Goal: Task Accomplishment & Management: Manage account settings

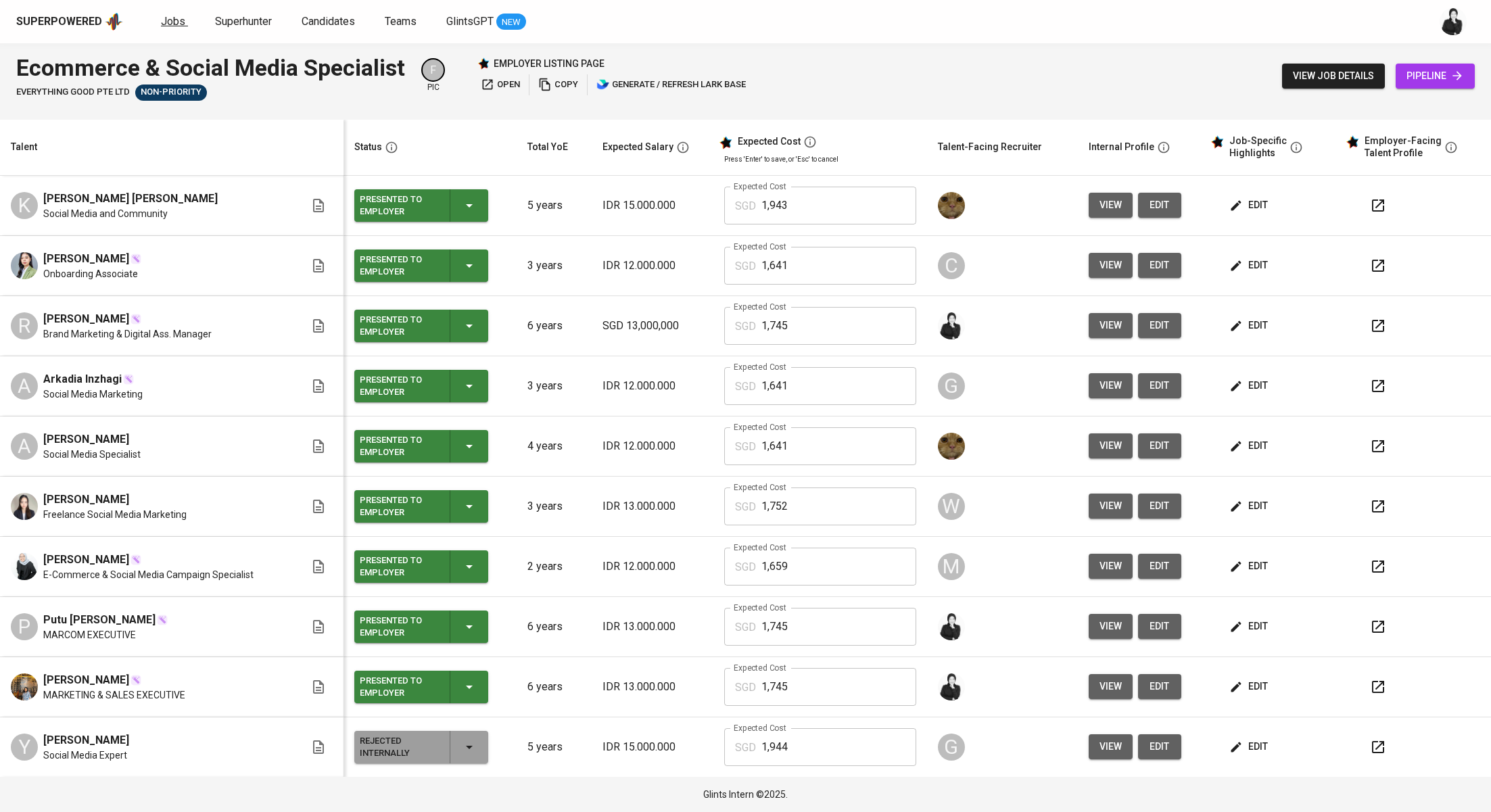
click at [171, 26] on span "Jobs" at bounding box center [173, 20] width 25 height 13
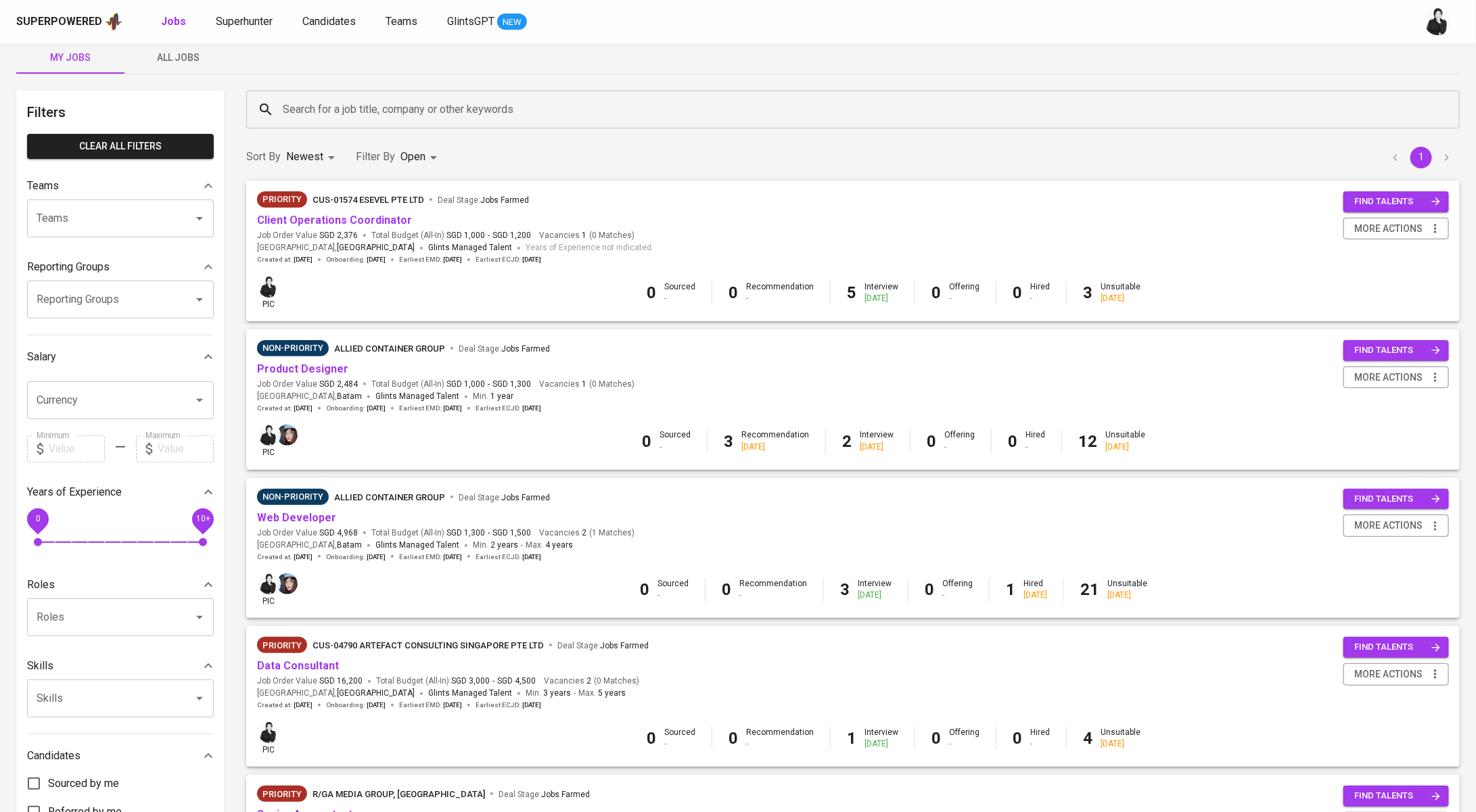
scroll to position [213, 0]
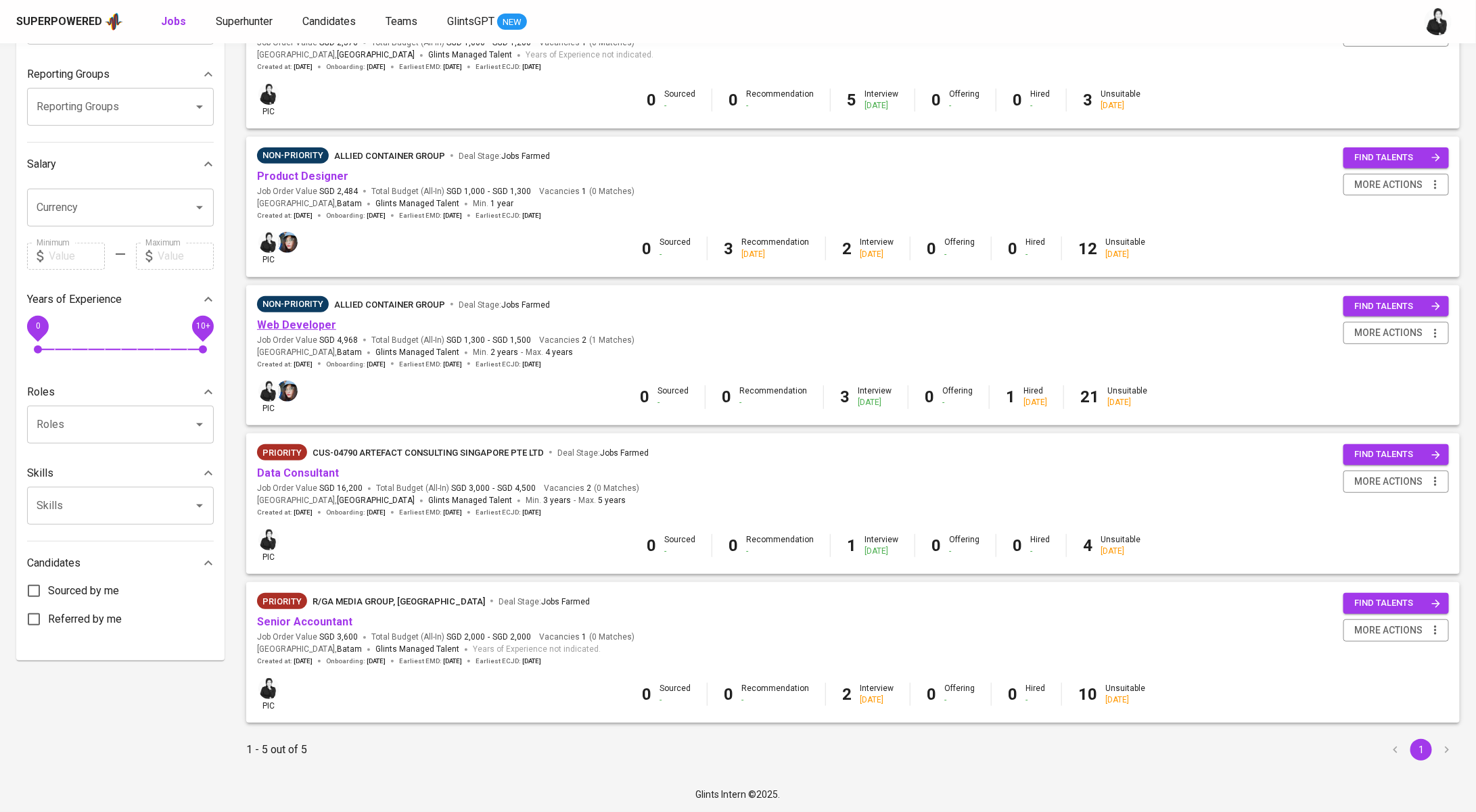
click at [328, 327] on link "Web Developer" at bounding box center [296, 324] width 79 height 13
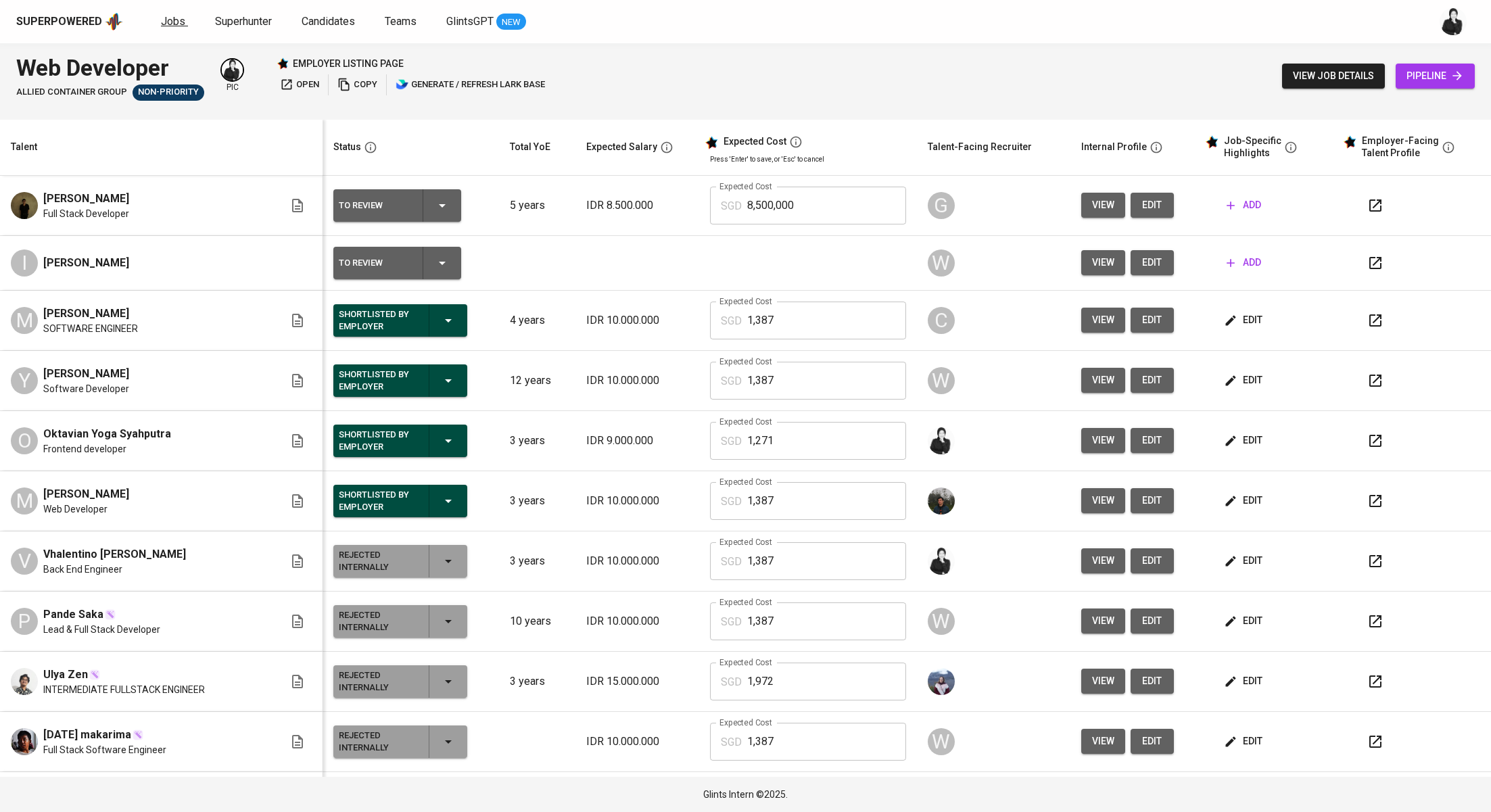
click at [161, 25] on span "Jobs" at bounding box center [173, 20] width 25 height 13
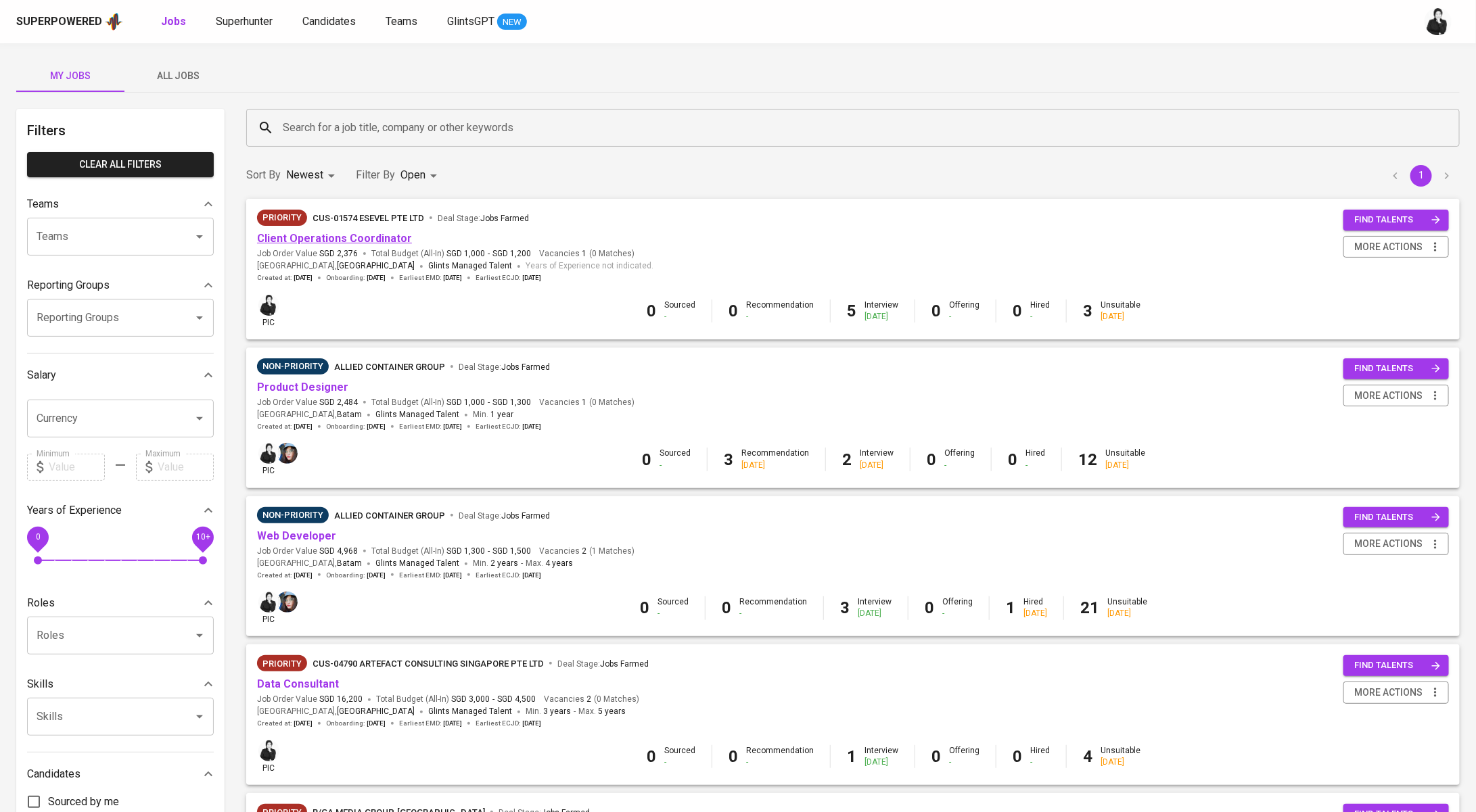
click at [381, 241] on link "Client Operations Coordinator" at bounding box center [334, 238] width 155 height 13
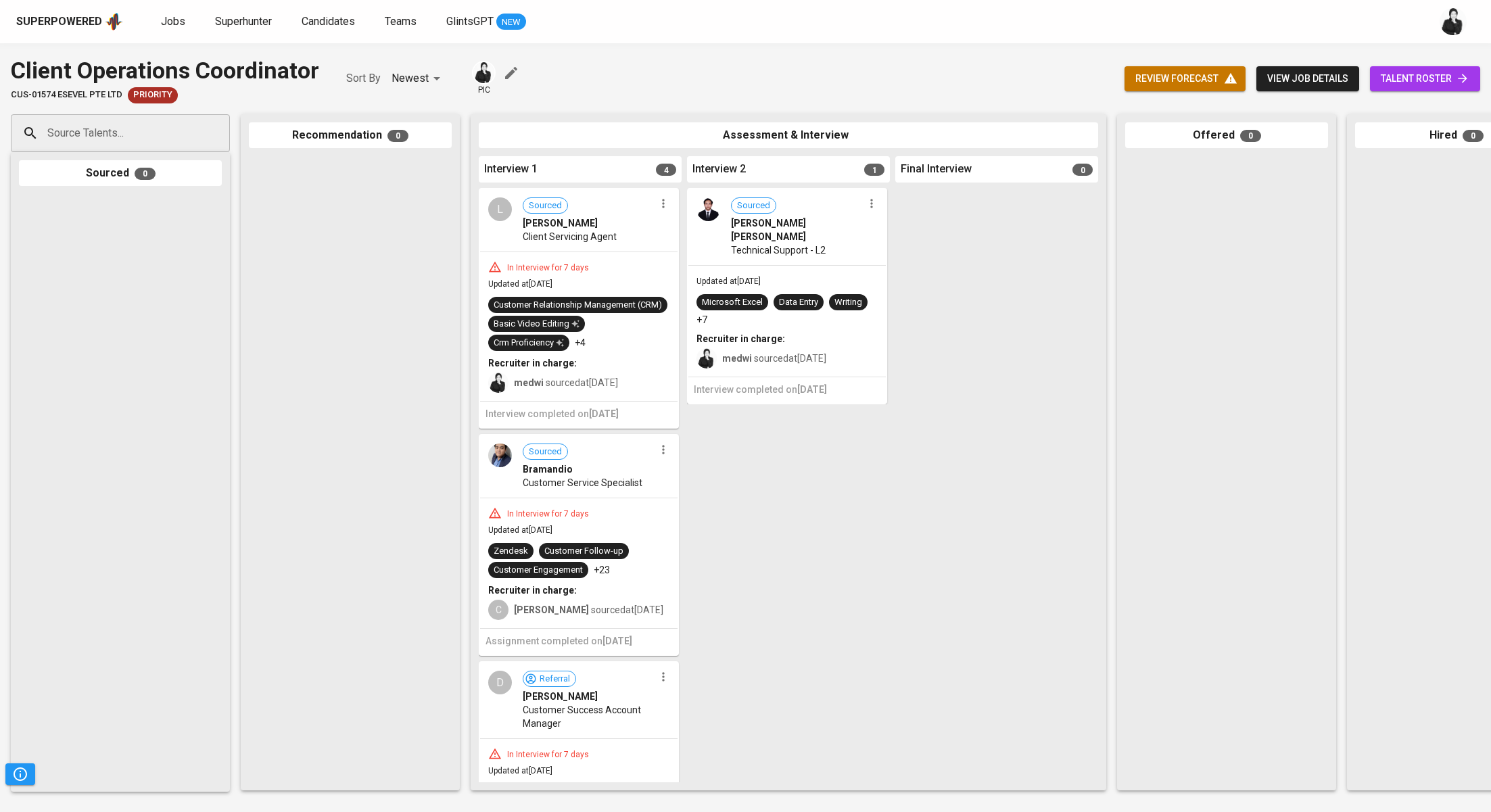
click at [871, 206] on icon "button" at bounding box center [871, 204] width 2 height 9
click at [910, 305] on span "Move to unsuitable" at bounding box center [908, 309] width 71 height 12
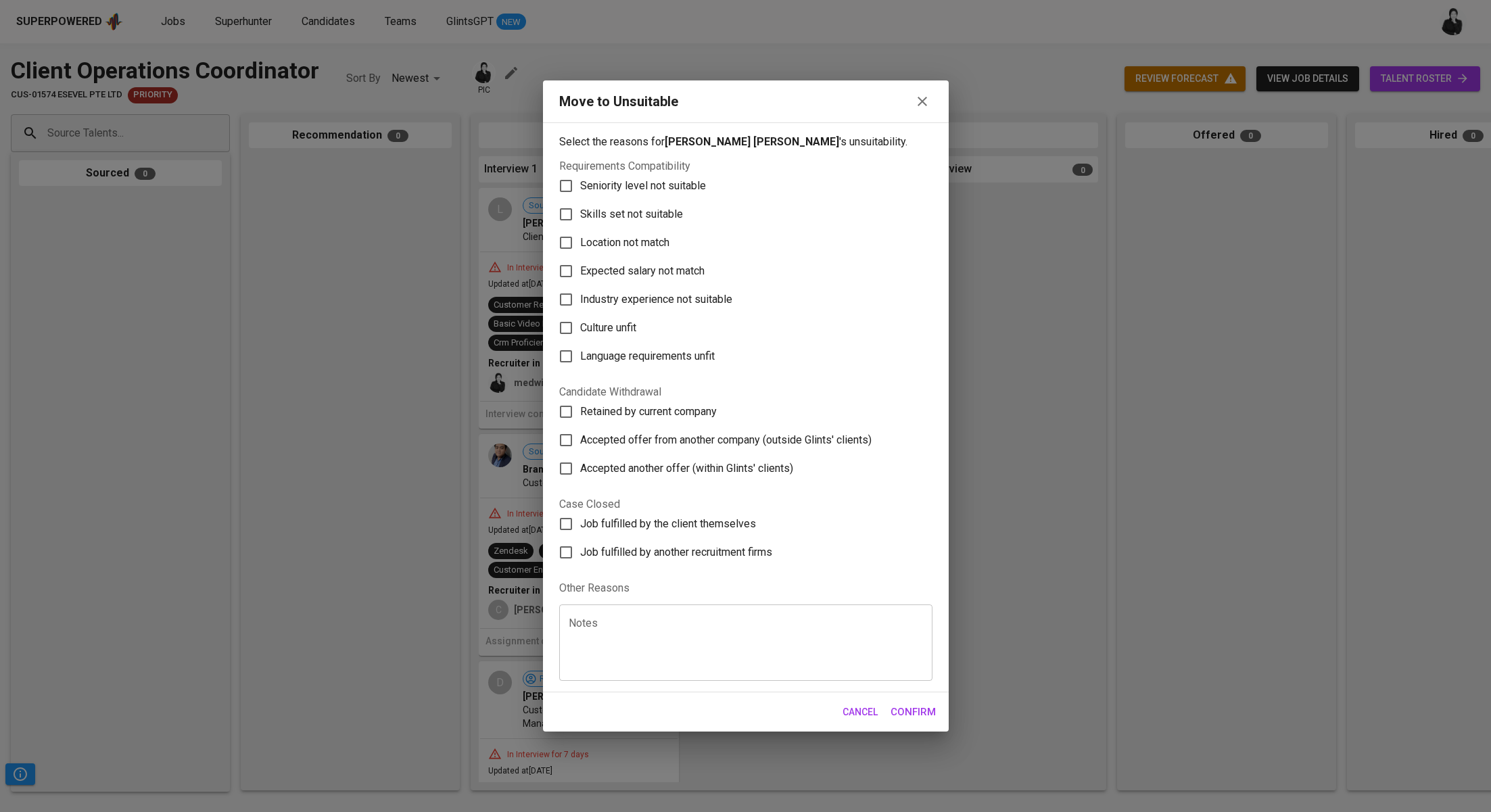
click at [670, 204] on label "Skills set not suitable" at bounding box center [737, 213] width 370 height 28
click at [580, 204] on input "Skills set not suitable" at bounding box center [566, 213] width 28 height 28
checkbox input "true"
click at [919, 707] on span "Confirm" at bounding box center [913, 712] width 45 height 18
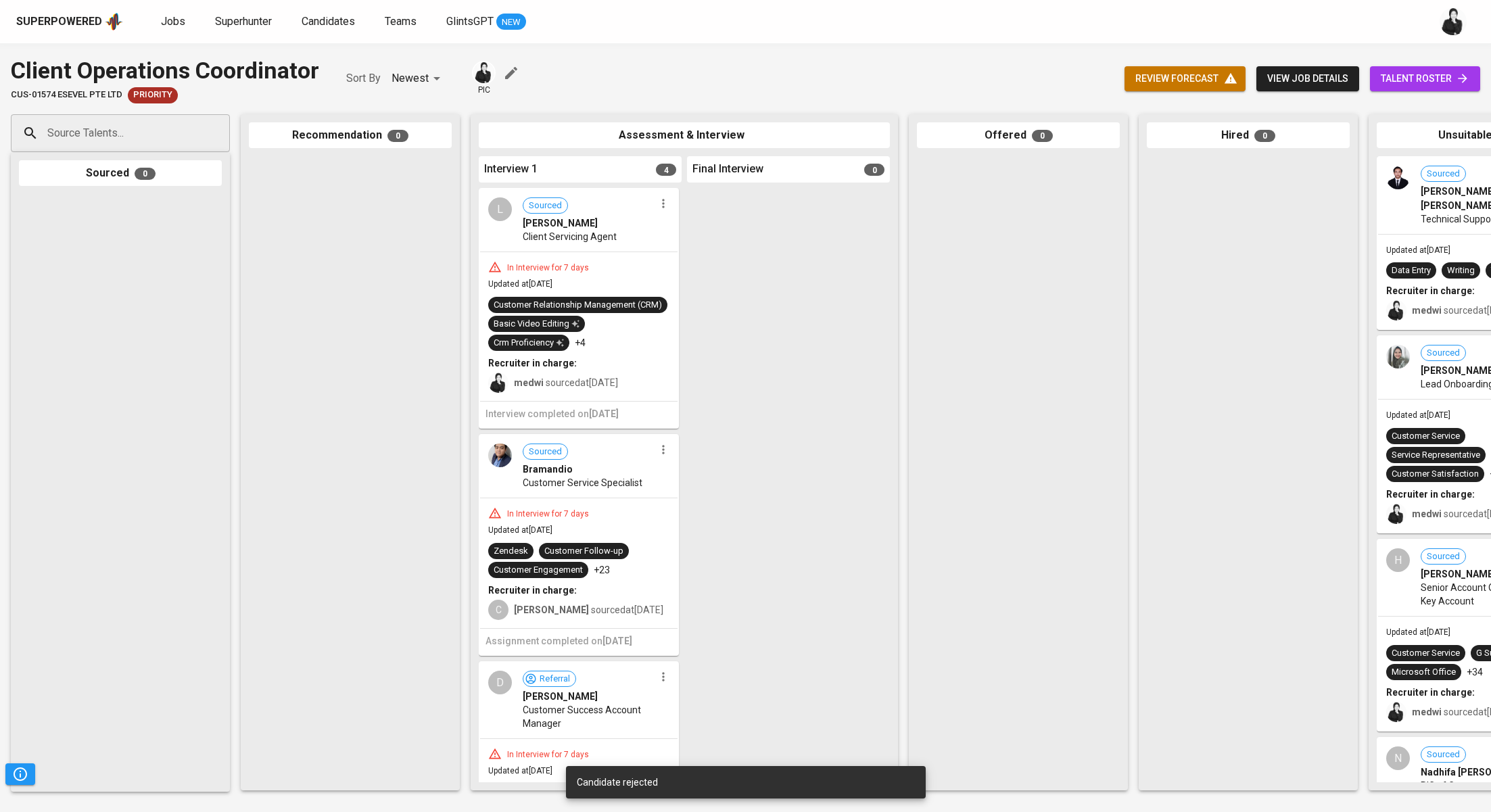
click at [661, 209] on icon "button" at bounding box center [663, 203] width 14 height 14
click at [696, 312] on span "Move to unsuitable" at bounding box center [696, 309] width 71 height 12
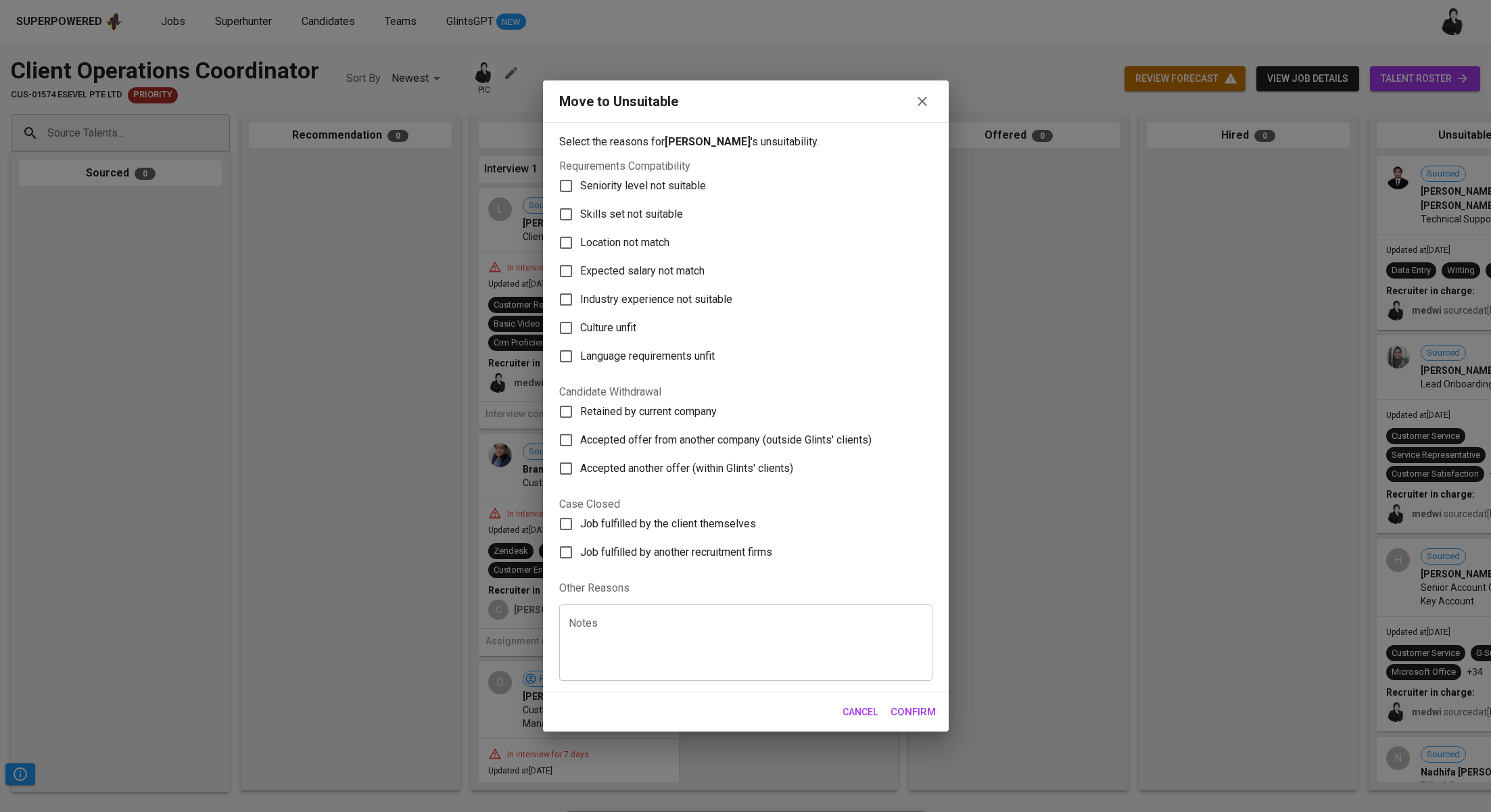
click at [645, 212] on span "Skills set not suitable" at bounding box center [631, 213] width 103 height 16
click at [580, 212] on input "Skills set not suitable" at bounding box center [566, 213] width 28 height 28
checkbox input "true"
click at [920, 716] on span "Confirm" at bounding box center [913, 712] width 45 height 18
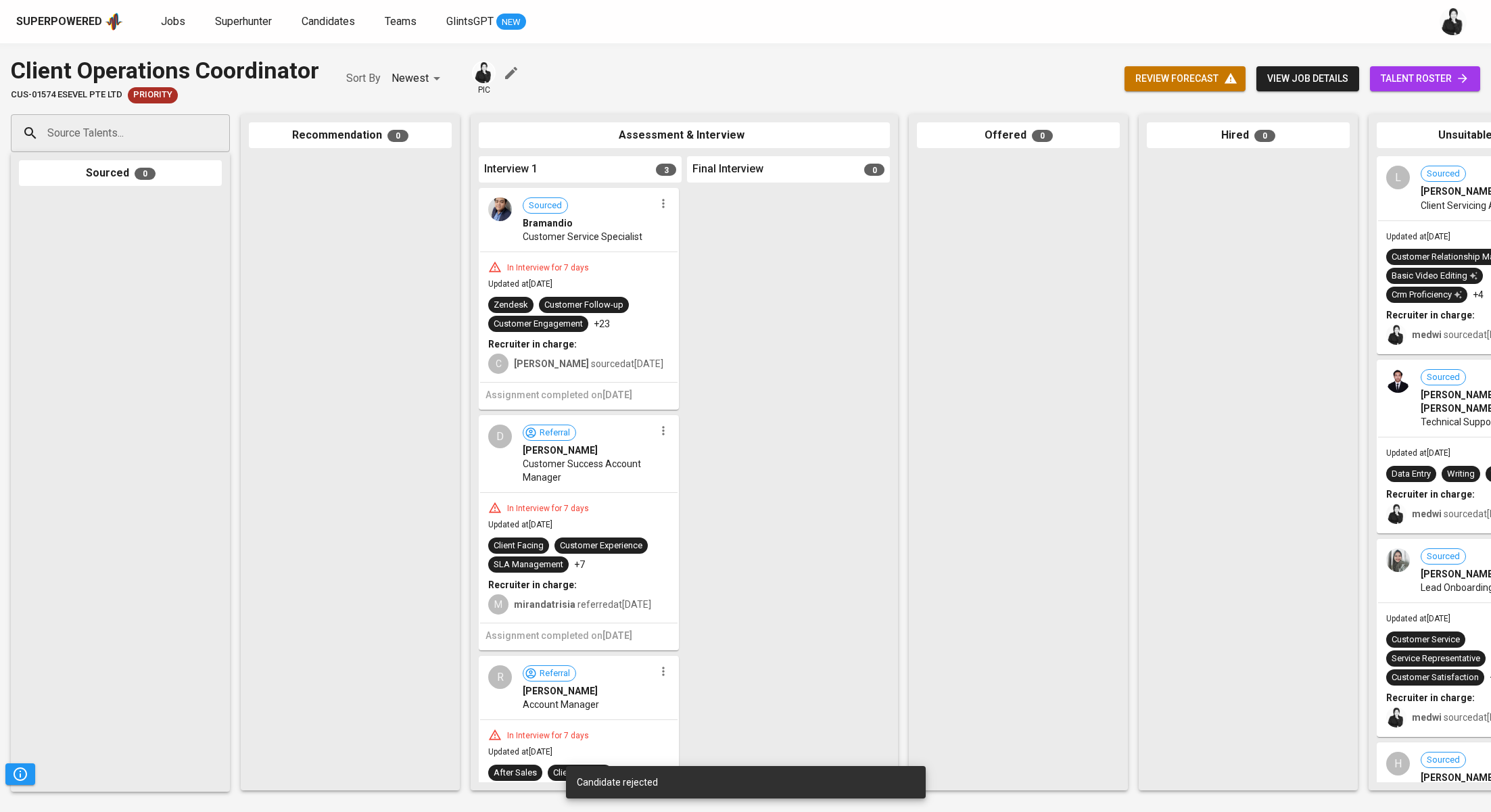
click at [658, 209] on icon "button" at bounding box center [663, 203] width 14 height 14
click at [701, 291] on span "Move to unsuitable" at bounding box center [696, 288] width 71 height 12
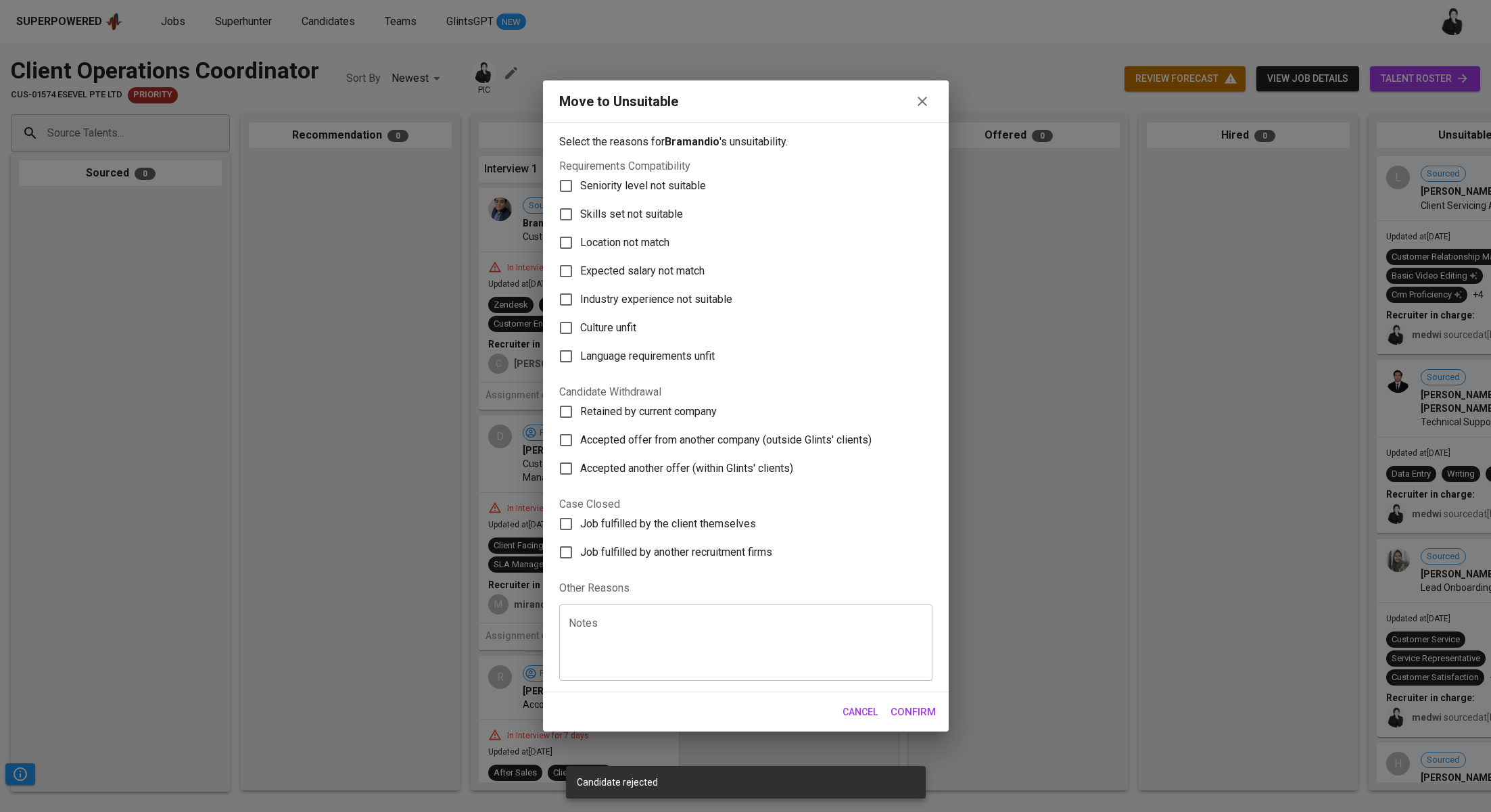
click at [635, 219] on span "Skills set not suitable" at bounding box center [631, 213] width 103 height 16
click at [580, 219] on input "Skills set not suitable" at bounding box center [566, 213] width 28 height 28
checkbox input "true"
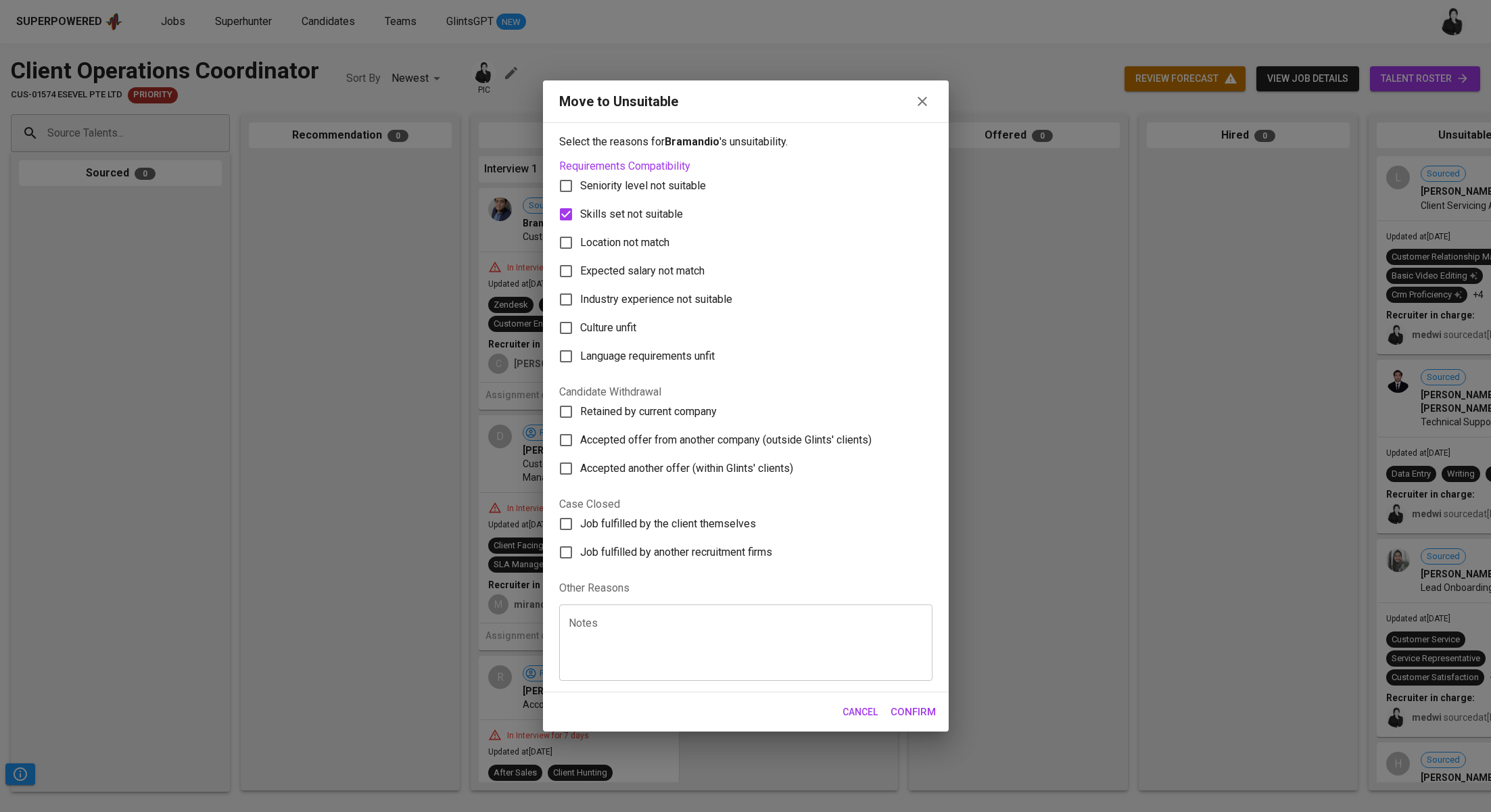
click at [923, 724] on button "Confirm" at bounding box center [913, 711] width 60 height 28
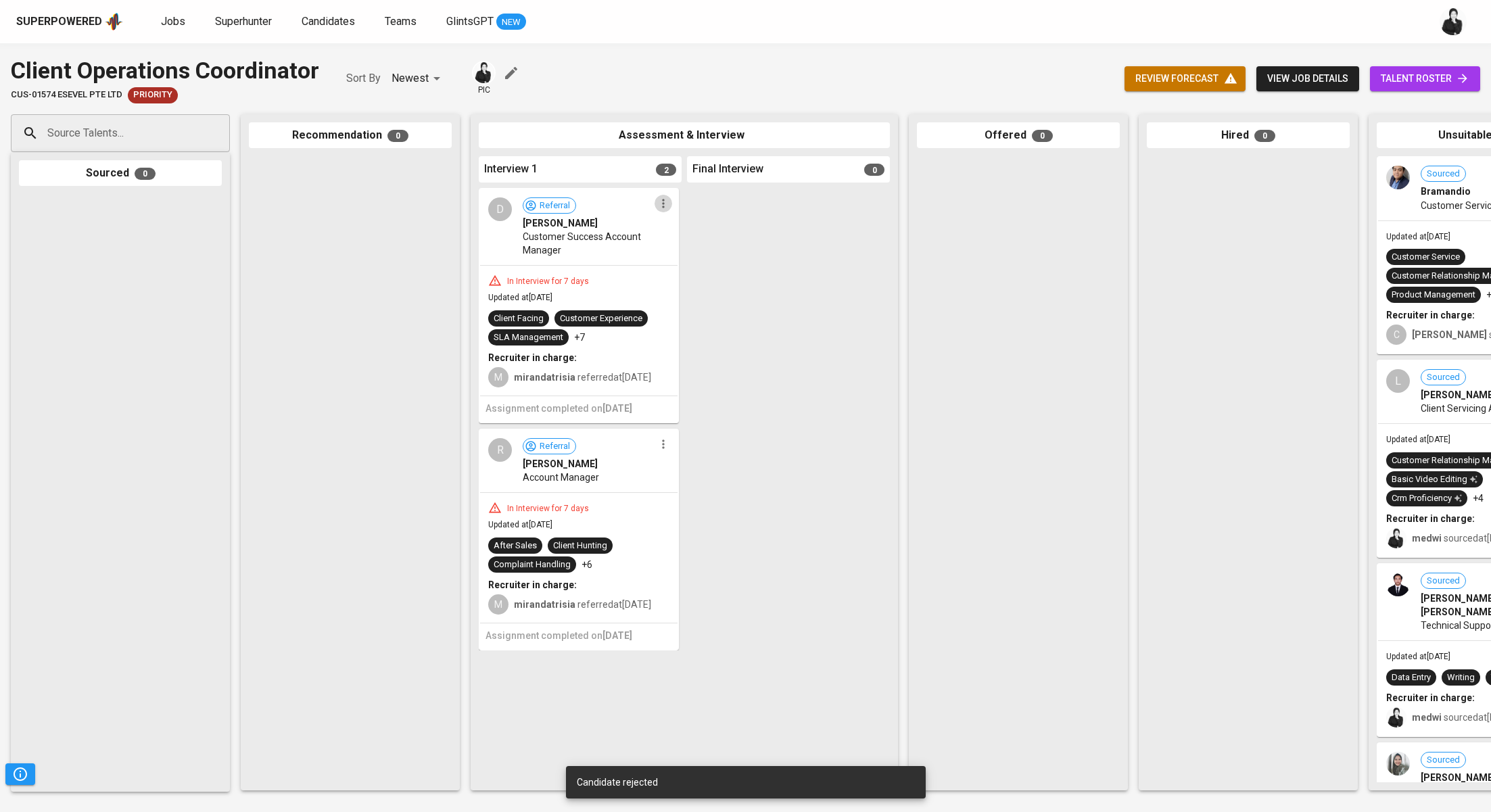
click at [665, 207] on icon "button" at bounding box center [663, 203] width 14 height 14
click at [694, 284] on span "Move to unsuitable" at bounding box center [700, 288] width 71 height 12
